Goal: Use online tool/utility: Utilize a website feature to perform a specific function

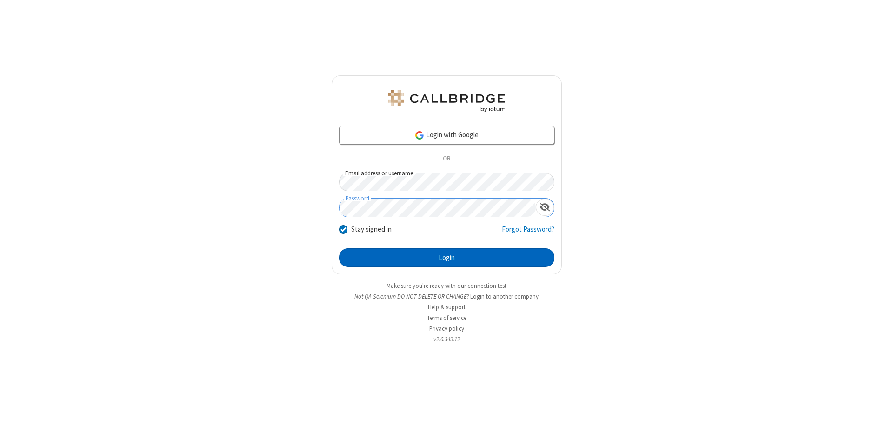
click at [446, 258] on button "Login" at bounding box center [446, 257] width 215 height 19
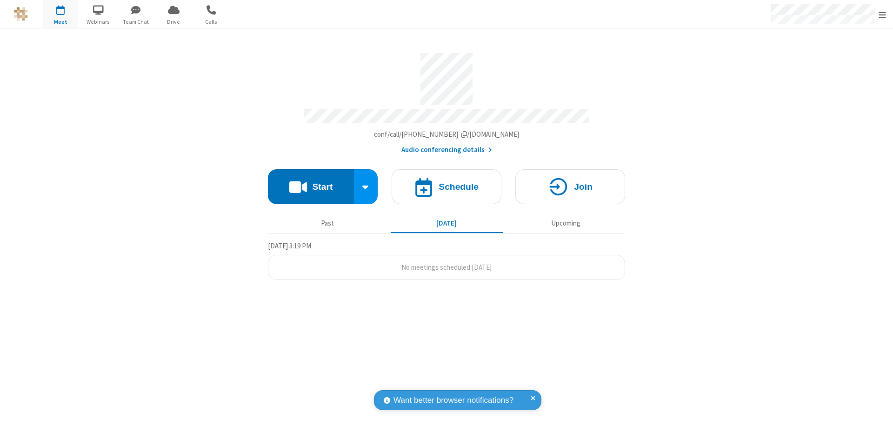
click at [311, 182] on button "Start" at bounding box center [311, 186] width 86 height 35
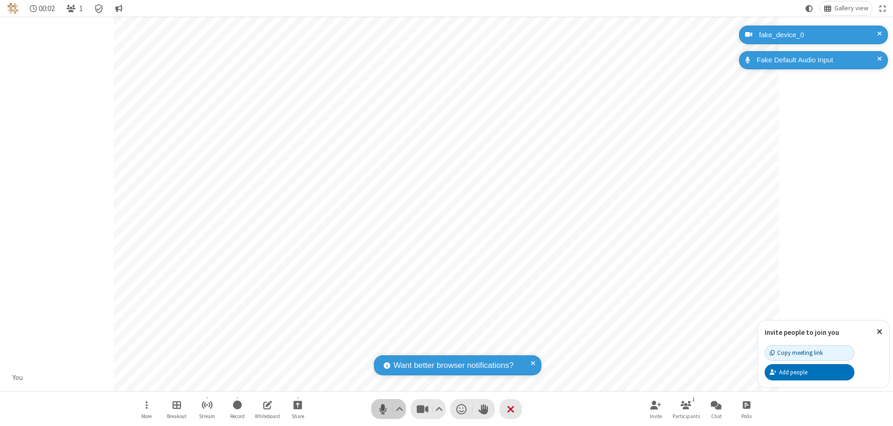
click at [383, 409] on span "Mute (⌘+Shift+A)" at bounding box center [383, 408] width 14 height 13
click at [383, 409] on span "Unmute (⌘+Shift+A)" at bounding box center [383, 408] width 14 height 13
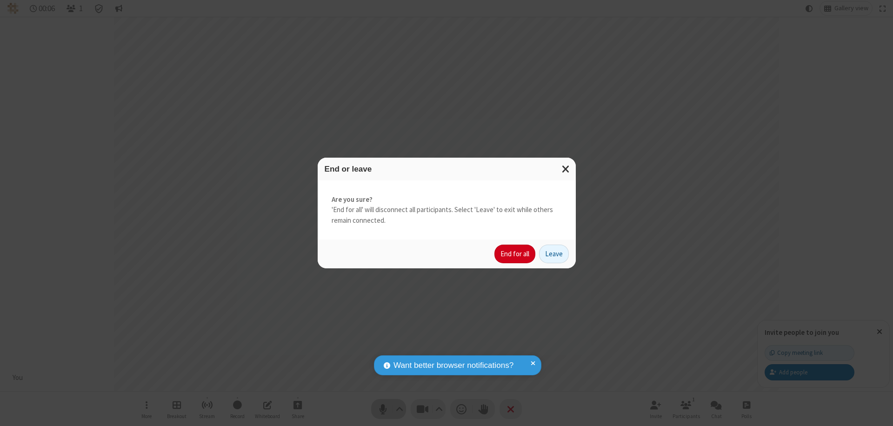
click at [515, 254] on button "End for all" at bounding box center [514, 254] width 41 height 19
